Goal: Task Accomplishment & Management: Complete application form

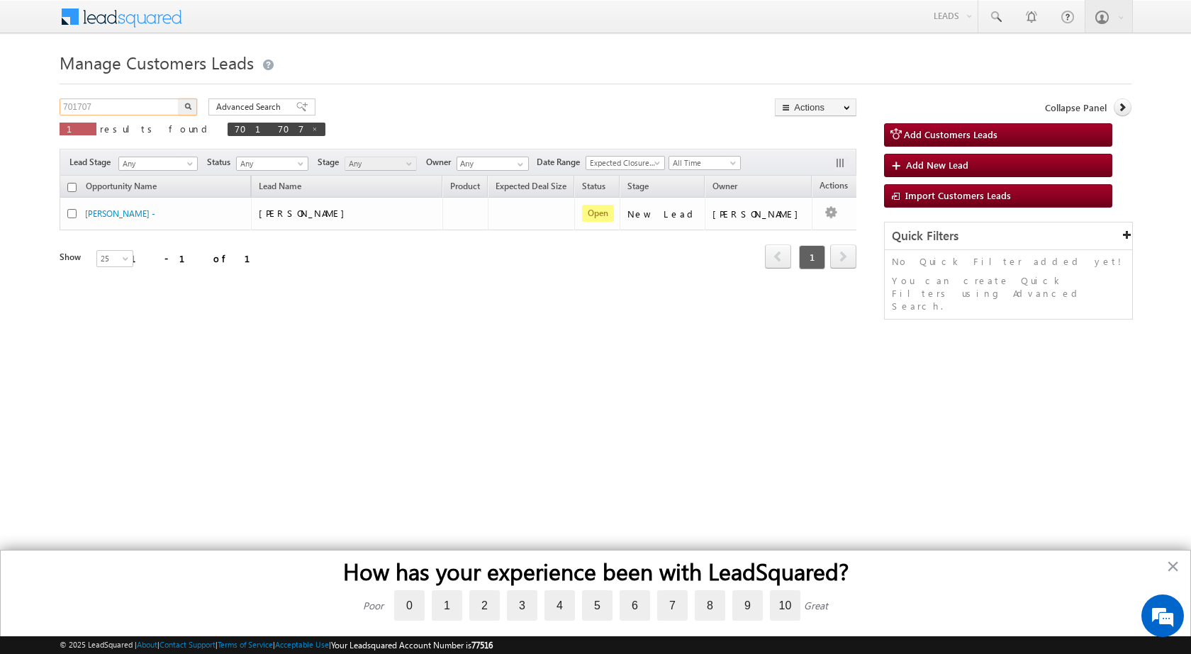
drag, startPoint x: 100, startPoint y: 101, endPoint x: 0, endPoint y: 108, distance: 100.2
click at [0, 108] on body "Menu [PERSON_NAME] sitar a8@ks erve." at bounding box center [595, 201] width 1191 height 402
paste input "3013"
type input "703013"
click at [179, 99] on button "button" at bounding box center [188, 107] width 18 height 17
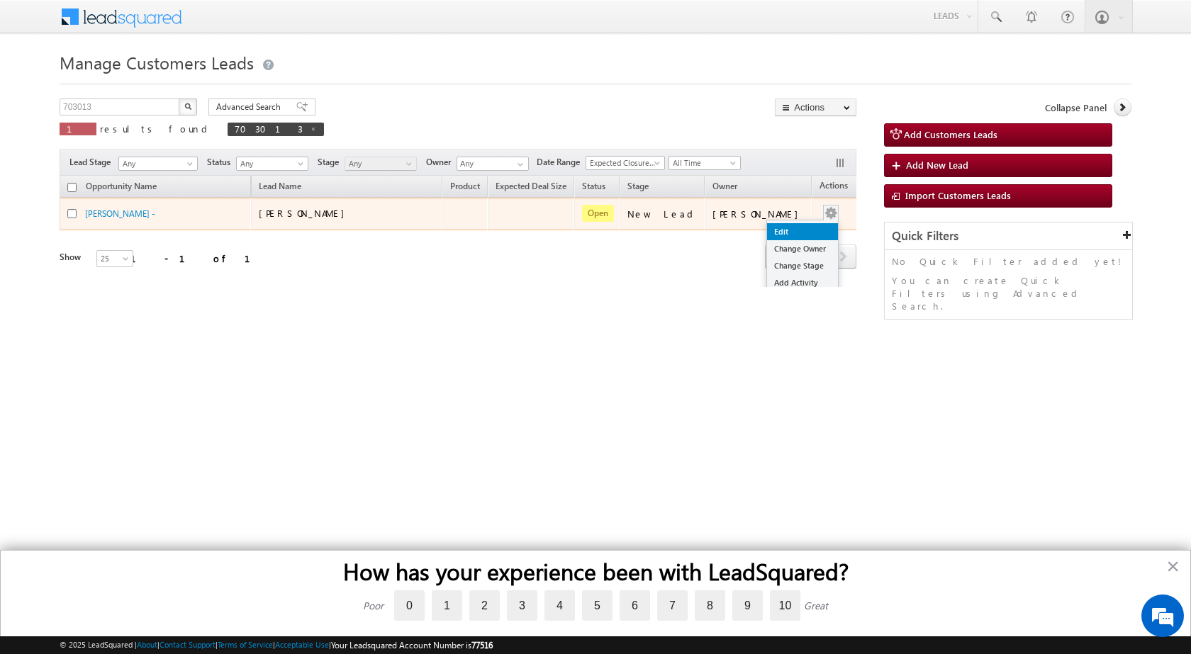
click at [767, 233] on link "Edit" at bounding box center [802, 231] width 71 height 17
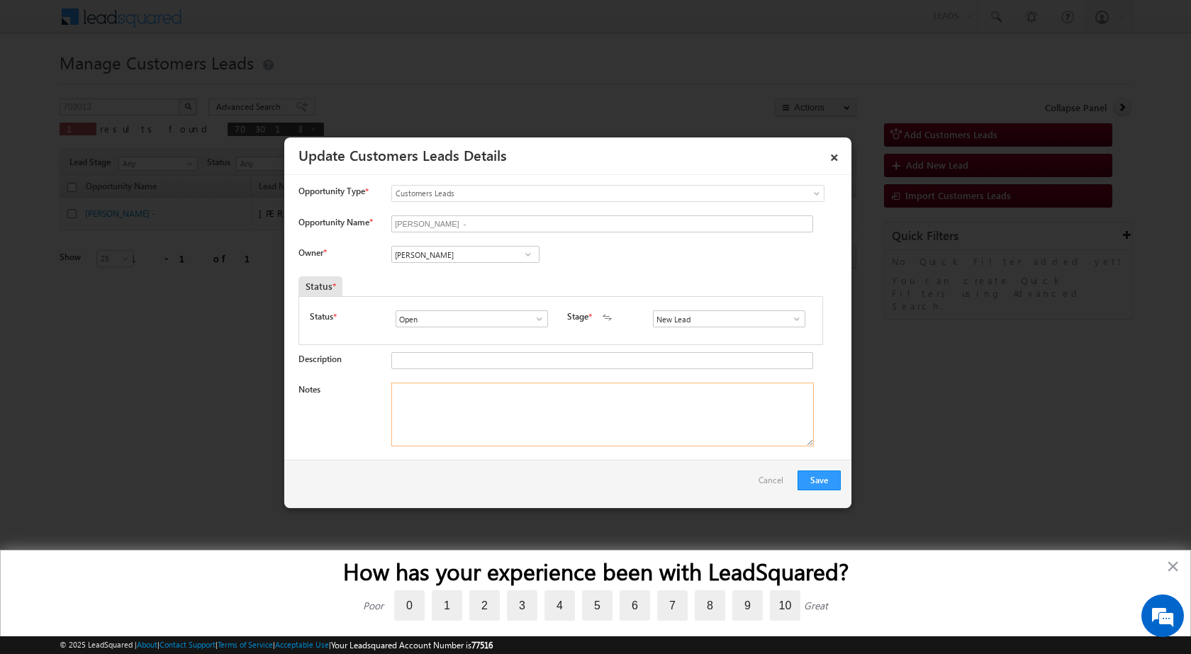
click at [444, 389] on textarea "Notes" at bounding box center [602, 415] width 423 height 64
paste textarea "703013 - VB_KnowMore - [PERSON_NAME] - 7279907786 - [GEOGRAPHIC_DATA] 411062 - …"
type textarea "703013 - VB_KnowMore - [PERSON_NAME] - 7279907786 - [GEOGRAPHIC_DATA] 411062 - …"
click at [512, 469] on div "Save Cancel" at bounding box center [567, 484] width 567 height 48
click at [790, 318] on span at bounding box center [797, 318] width 14 height 11
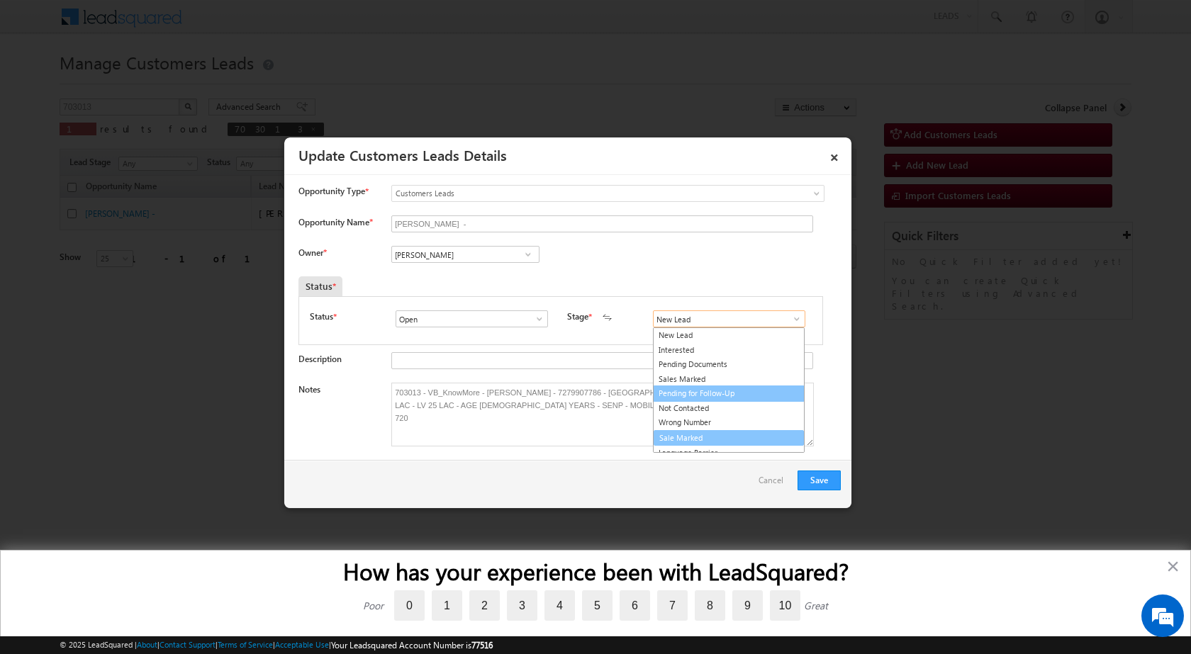
scroll to position [21, 0]
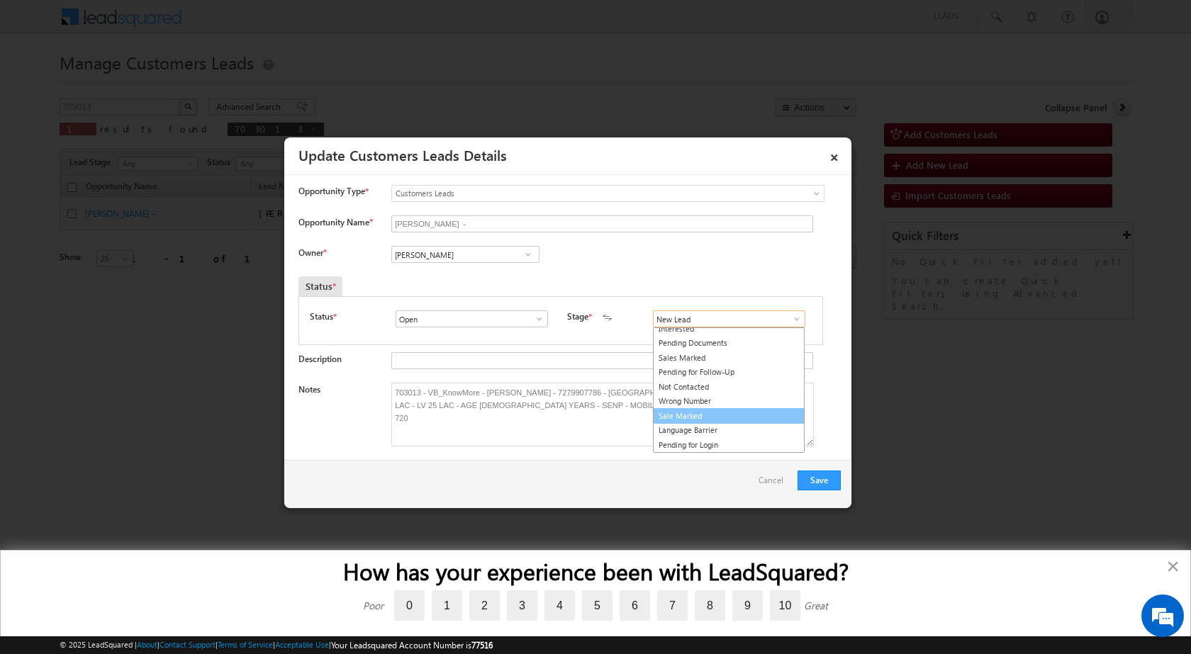
click at [699, 417] on link "Sale Marked" at bounding box center [729, 416] width 152 height 16
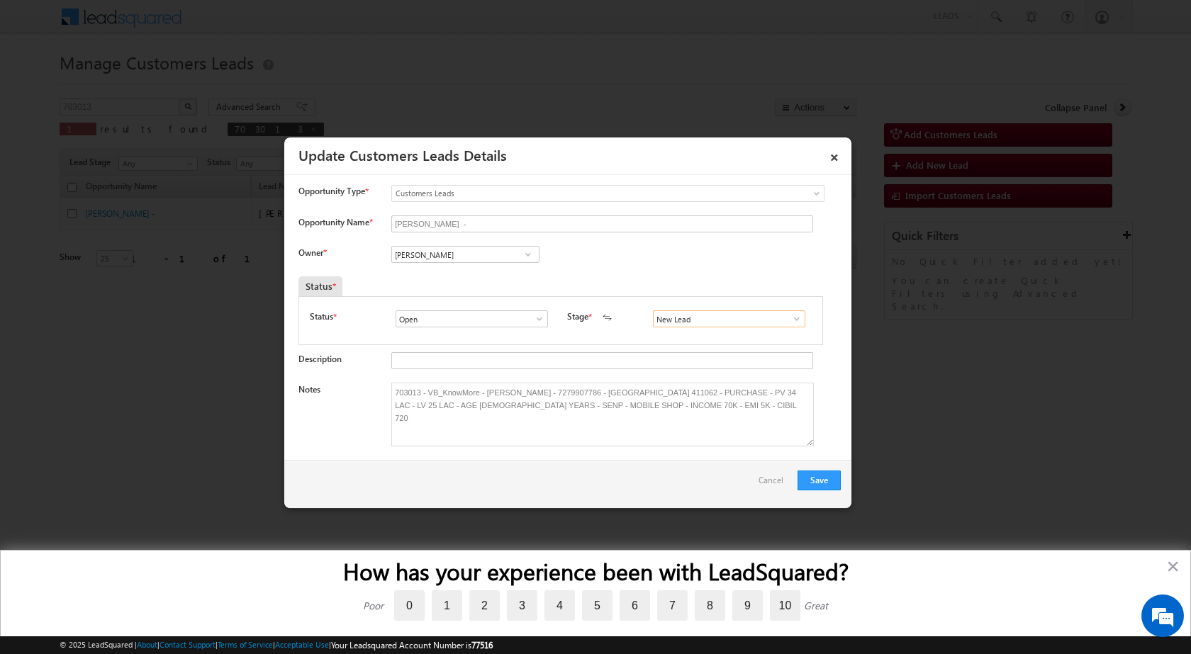
type input "Sale Marked"
click at [682, 267] on div "Owner * Vikas Halwai Vikas Halwai Vikas Halwai" at bounding box center [569, 257] width 542 height 23
paste input "shal Verma"
click at [442, 254] on input "[PERSON_NAME]" at bounding box center [465, 254] width 148 height 17
click at [469, 256] on input "[PERSON_NAME]" at bounding box center [465, 254] width 148 height 17
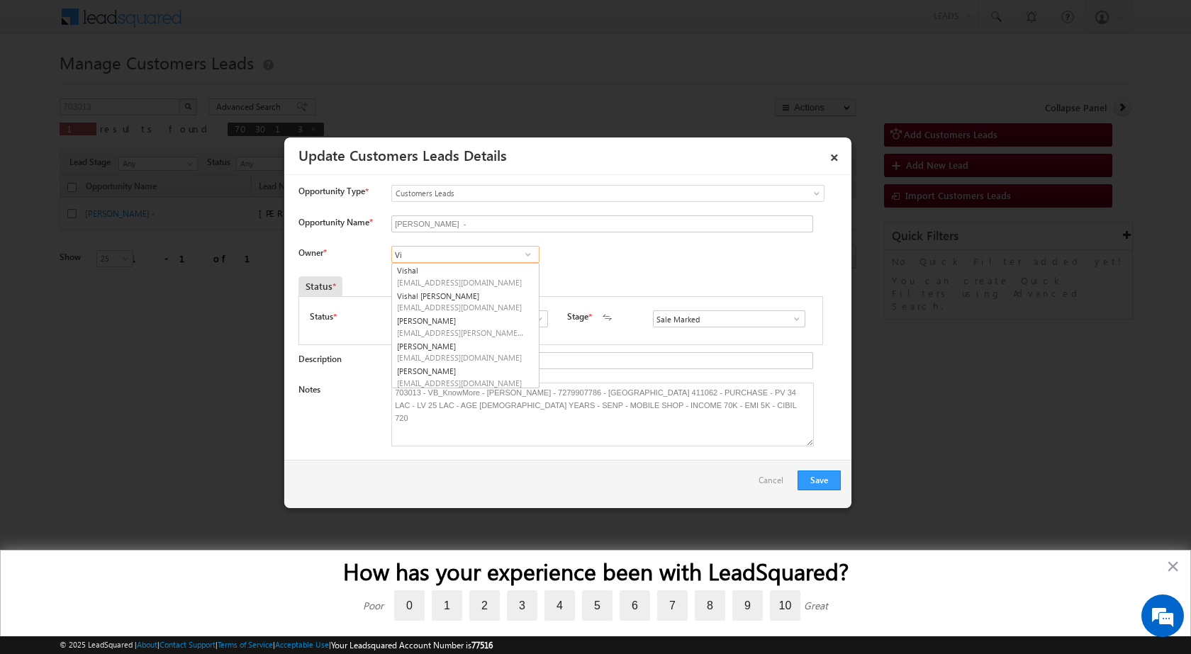
type input "V"
click at [452, 252] on input at bounding box center [465, 254] width 148 height 17
paste input "[PERSON_NAME]"
click at [468, 306] on span "[EMAIL_ADDRESS][DOMAIN_NAME]" at bounding box center [461, 307] width 128 height 11
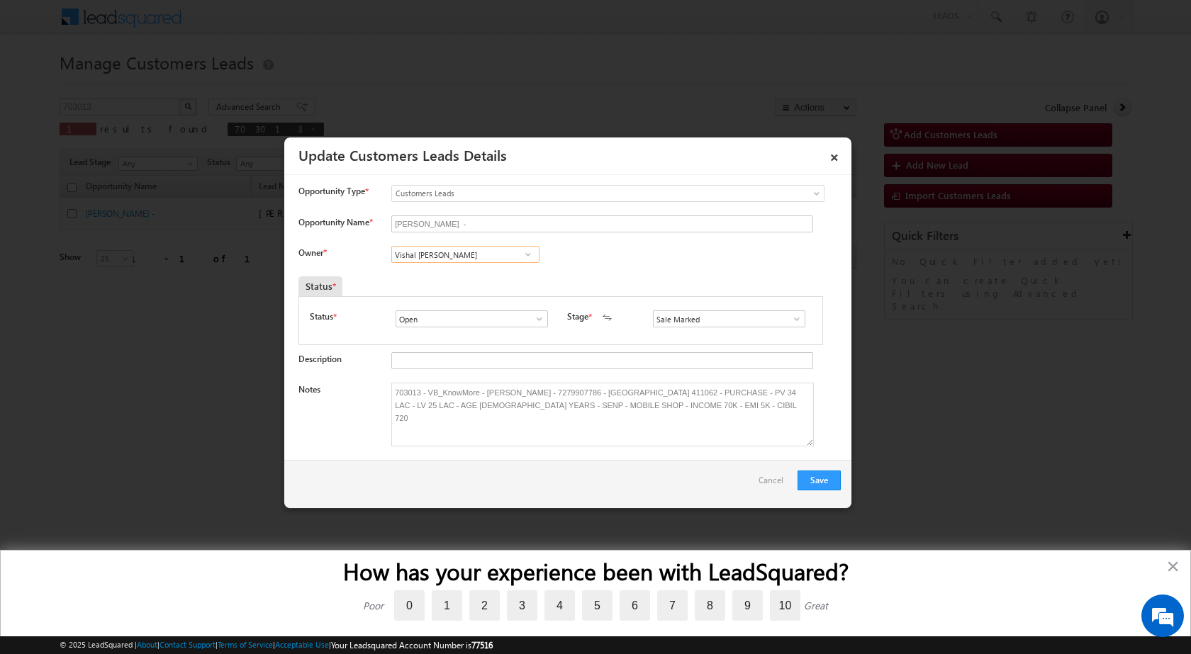
type input "Vishal [PERSON_NAME]"
click at [637, 277] on div "Status *" at bounding box center [492, 286] width 389 height 20
click at [649, 262] on div "Owner * Vishal Vishal [PERSON_NAME] [PERSON_NAME] [PERSON_NAME] [PERSON_NAME] […" at bounding box center [569, 257] width 542 height 23
click at [527, 258] on span at bounding box center [528, 254] width 14 height 11
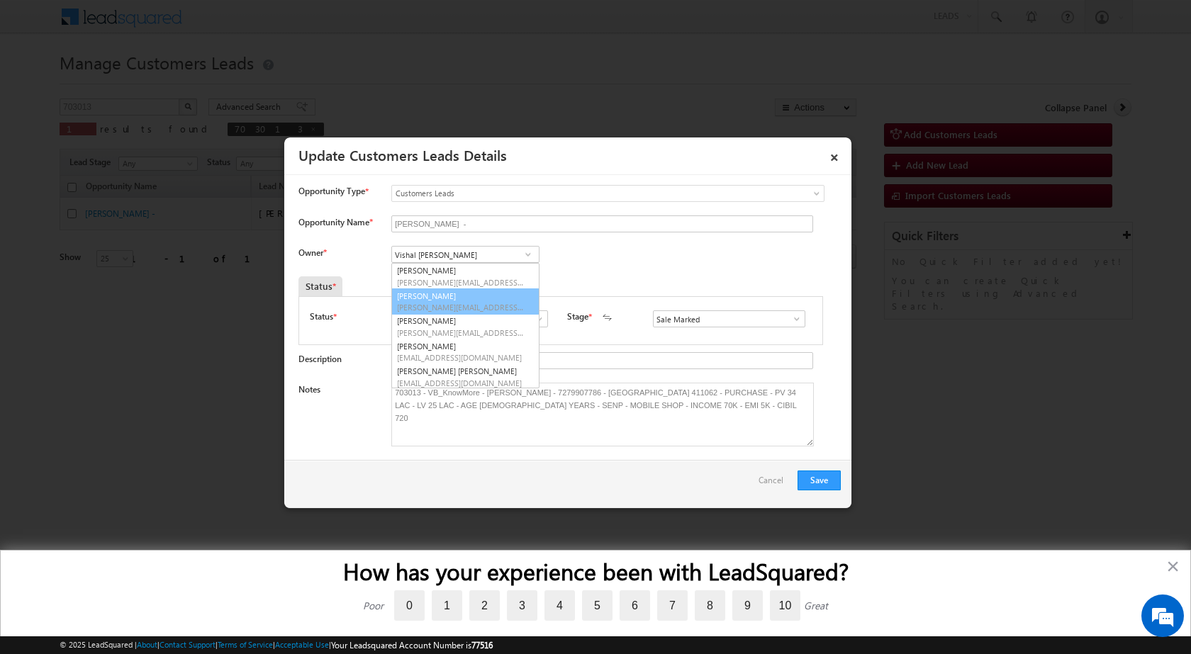
click at [620, 265] on div "Owner * Vishal Vishal [PERSON_NAME] [PERSON_NAME] [PERSON_NAME] [PERSON_NAME] […" at bounding box center [569, 257] width 542 height 23
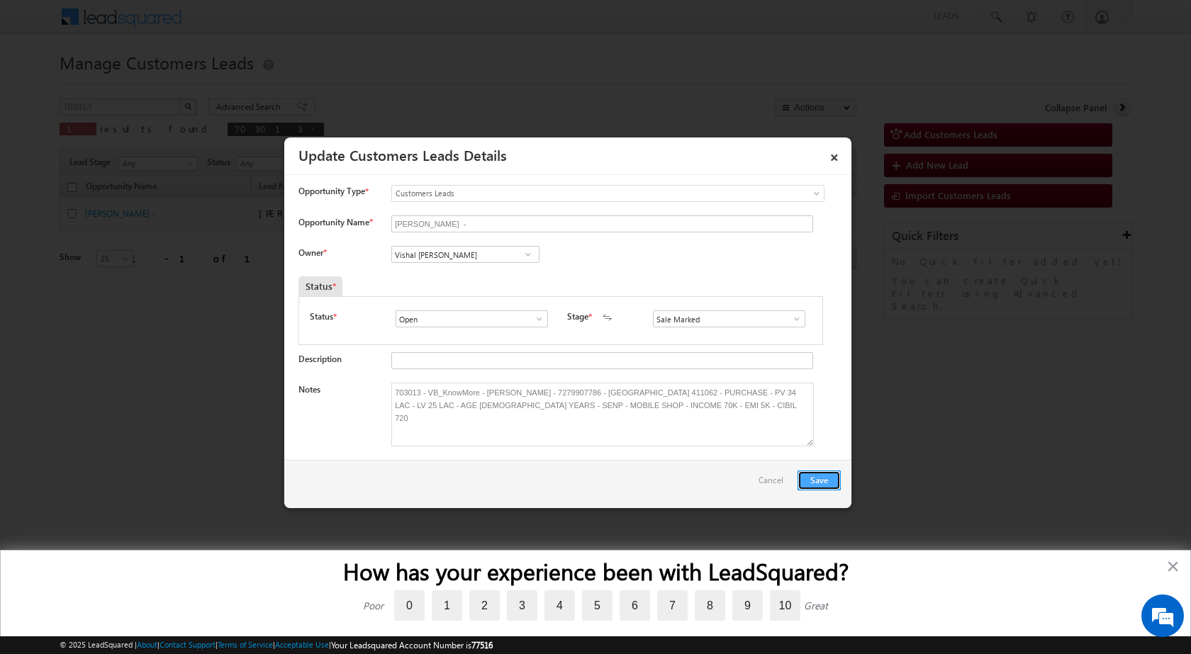
click at [814, 476] on button "Save" at bounding box center [819, 481] width 43 height 20
